Goal: Check status: Check status

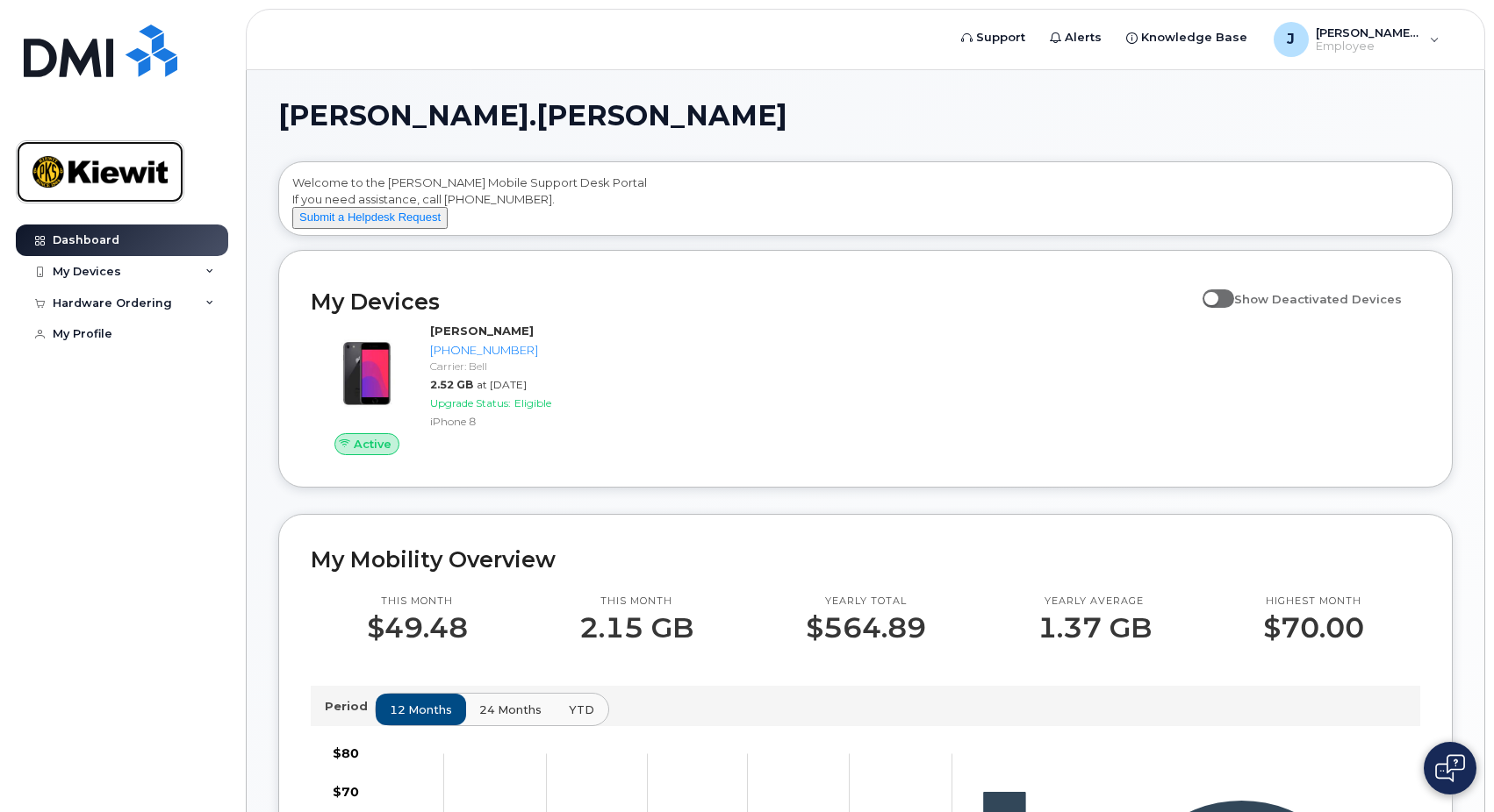
click at [106, 180] on img at bounding box center [100, 172] width 135 height 51
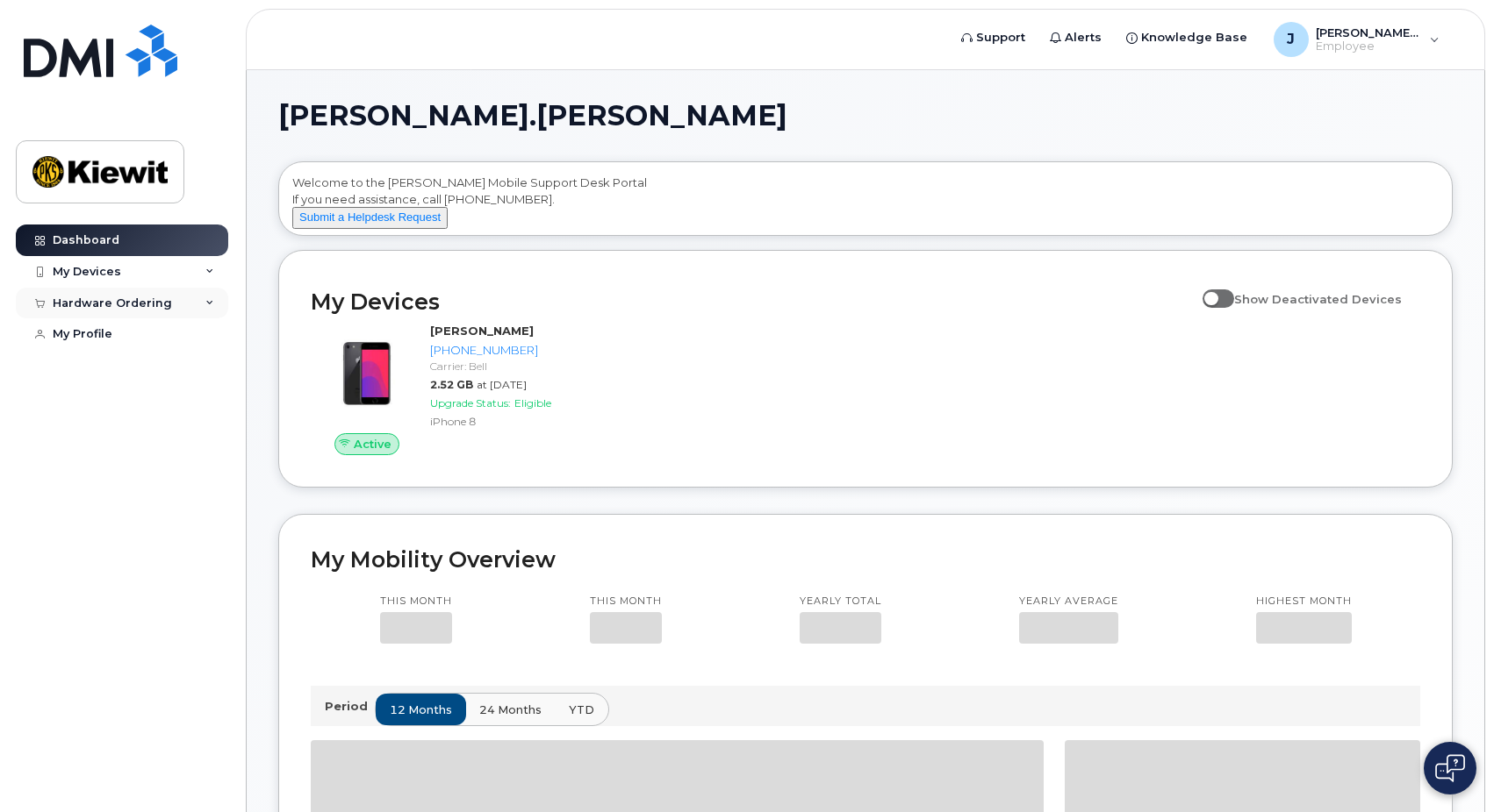
click at [80, 299] on div "Hardware Ordering" at bounding box center [112, 304] width 120 height 14
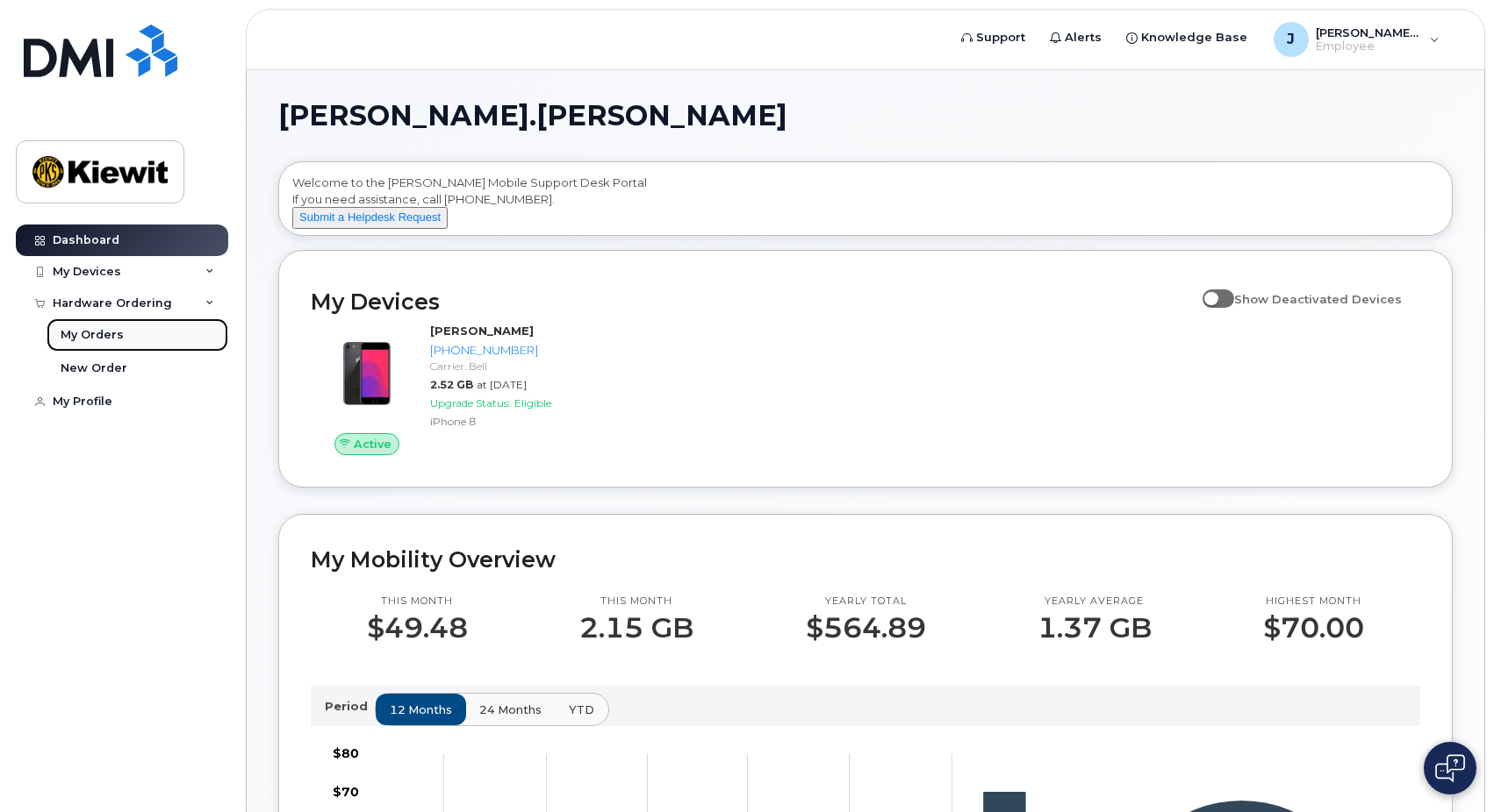
click at [103, 342] on div "My Orders" at bounding box center [92, 335] width 63 height 16
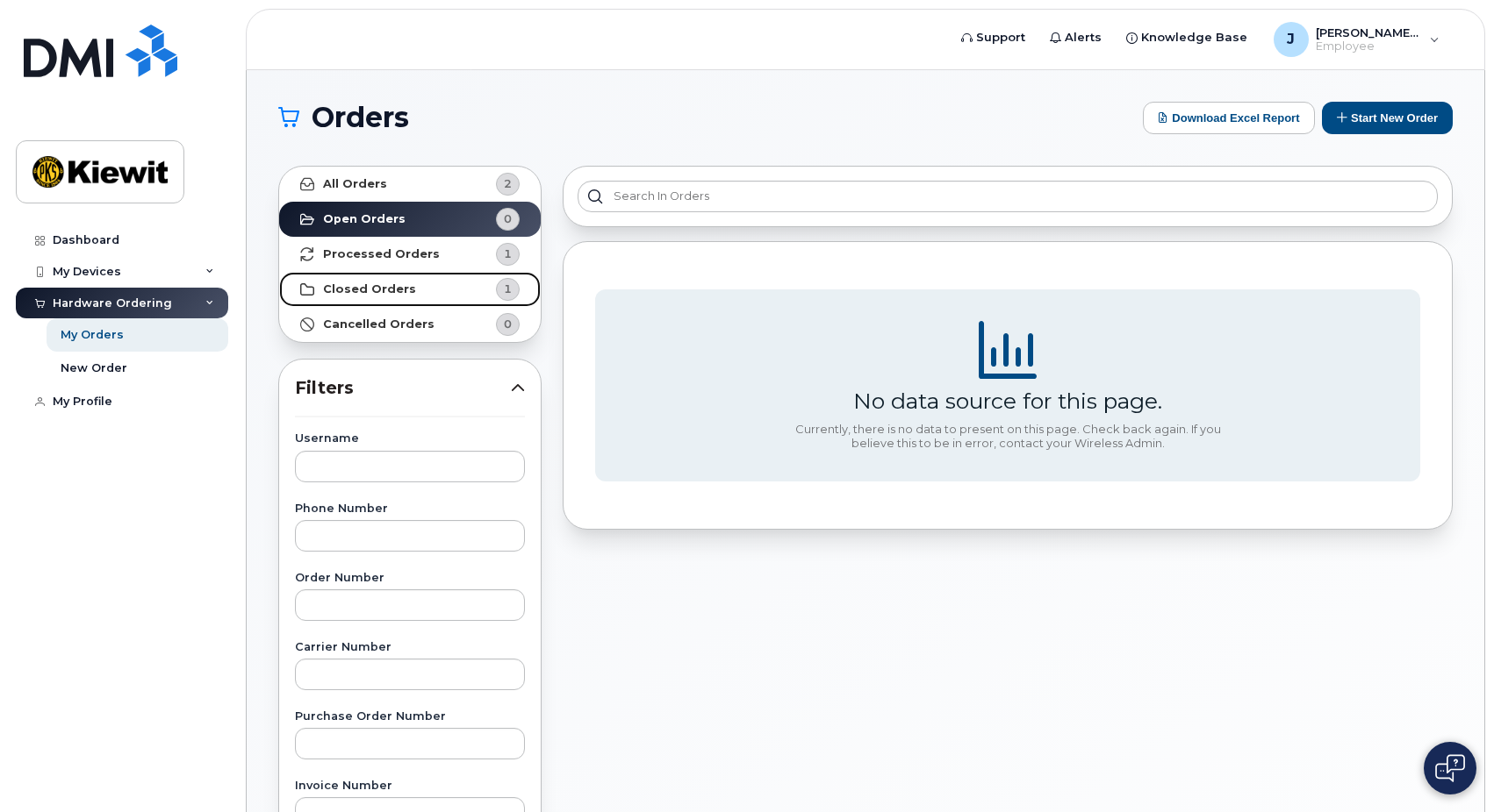
click at [374, 281] on link "Closed Orders 1" at bounding box center [409, 289] width 262 height 35
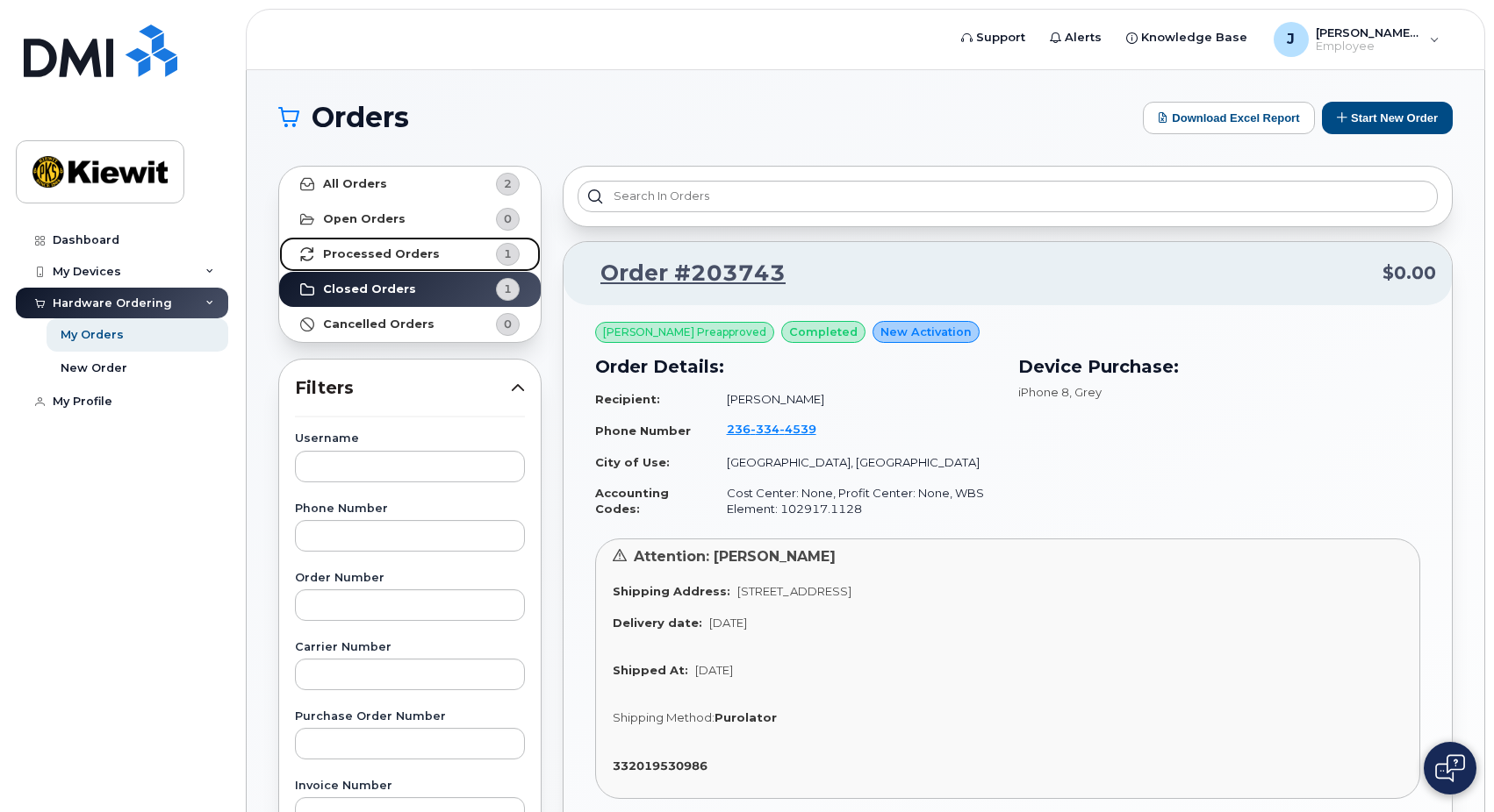
click at [414, 258] on strong "Processed Orders" at bounding box center [381, 254] width 117 height 14
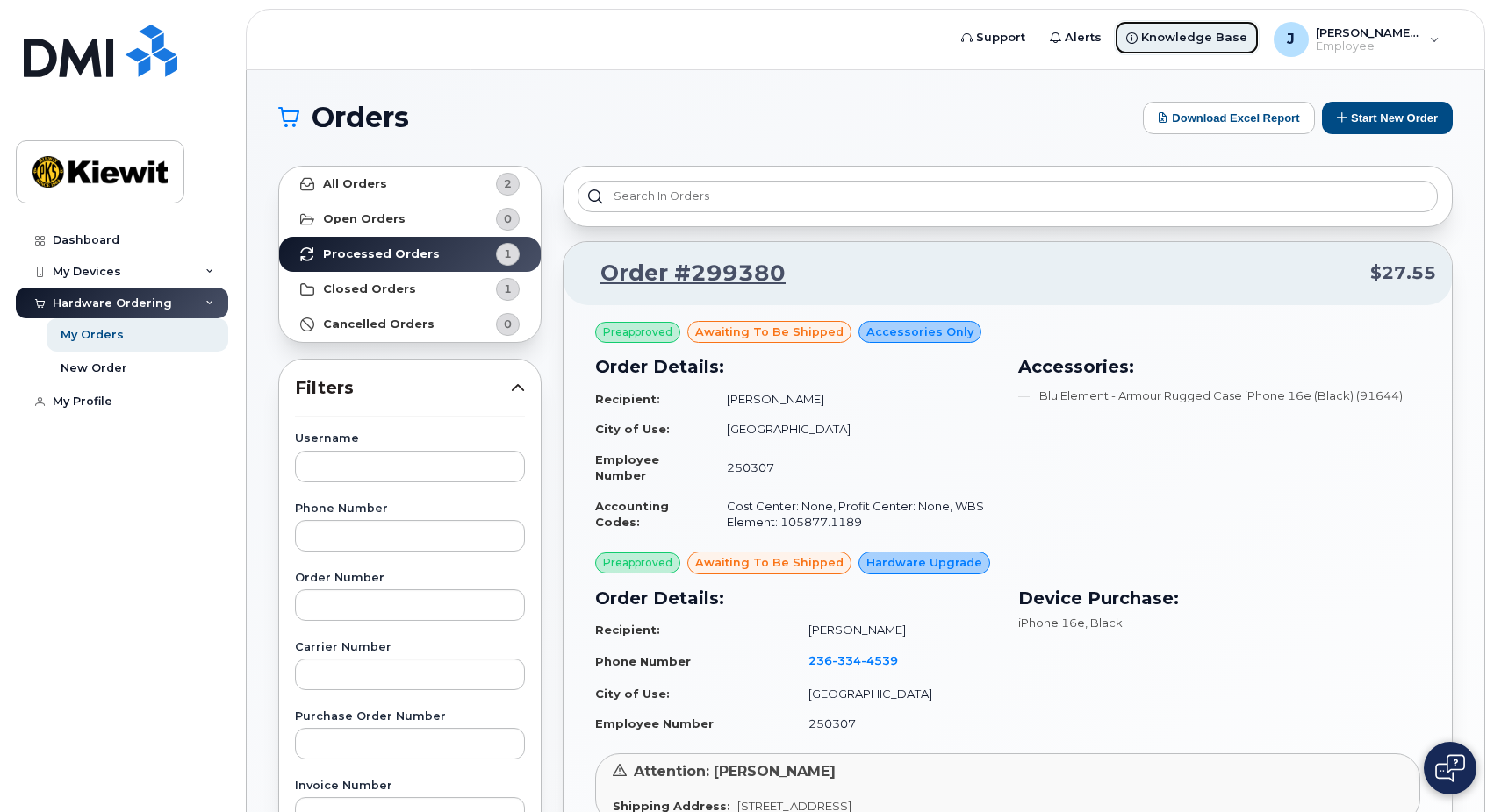
click at [1194, 36] on span "Knowledge Base" at bounding box center [1194, 38] width 106 height 18
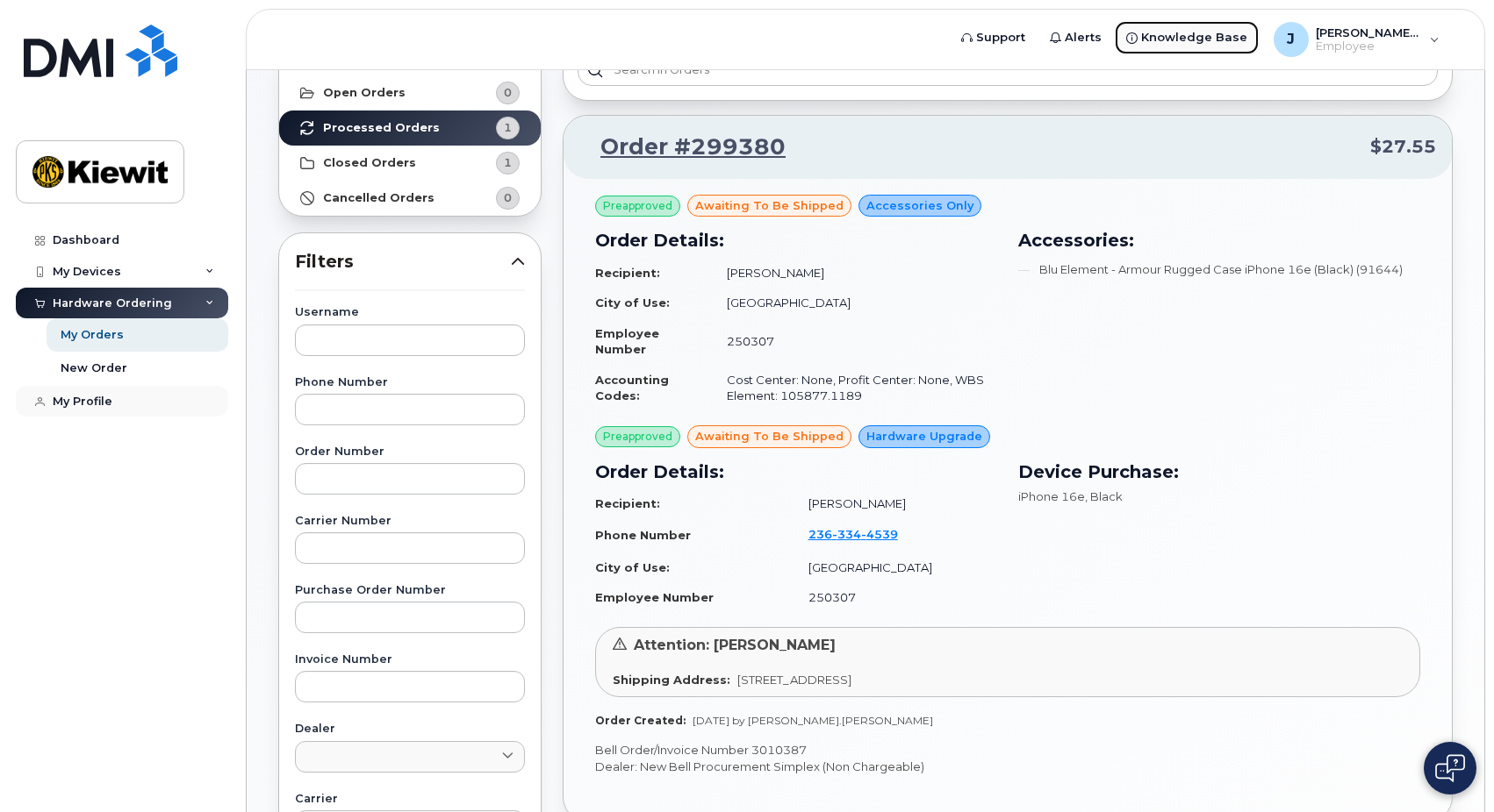
scroll to position [88, 0]
